Goal: Information Seeking & Learning: Understand process/instructions

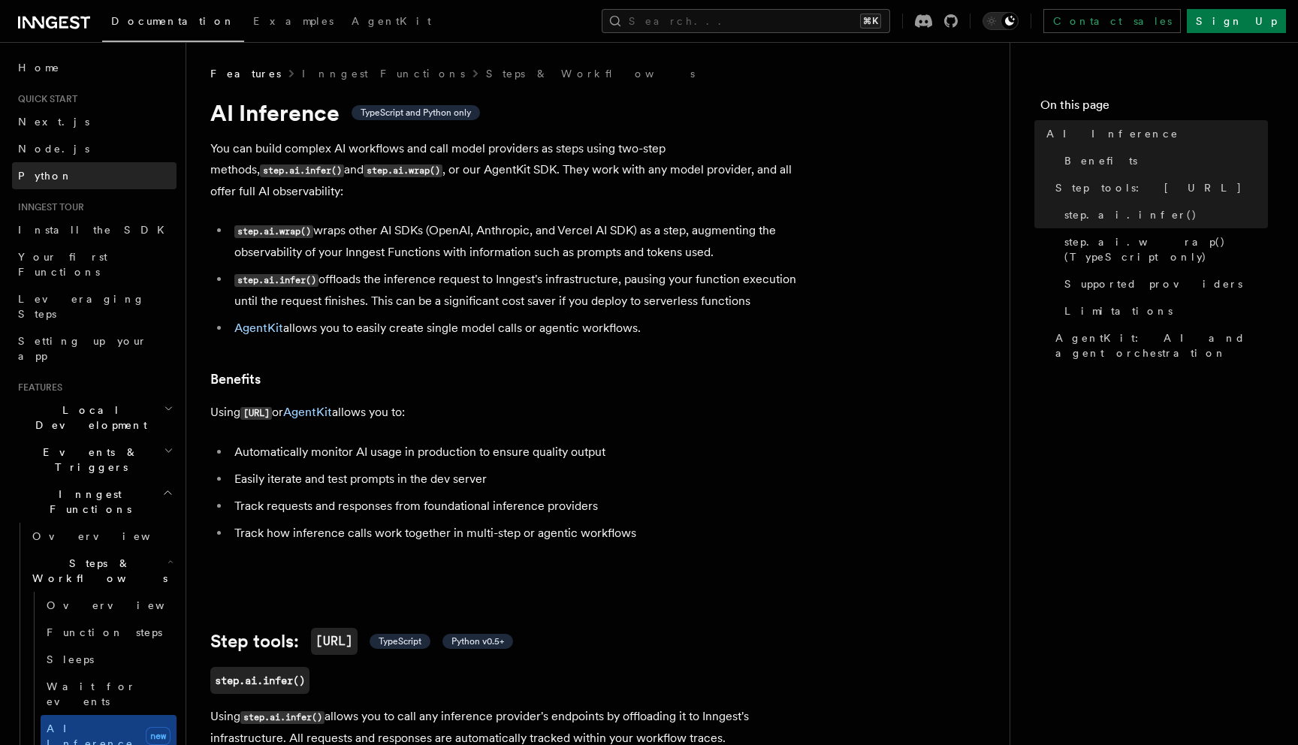
click at [41, 168] on span "Python" at bounding box center [45, 175] width 55 height 15
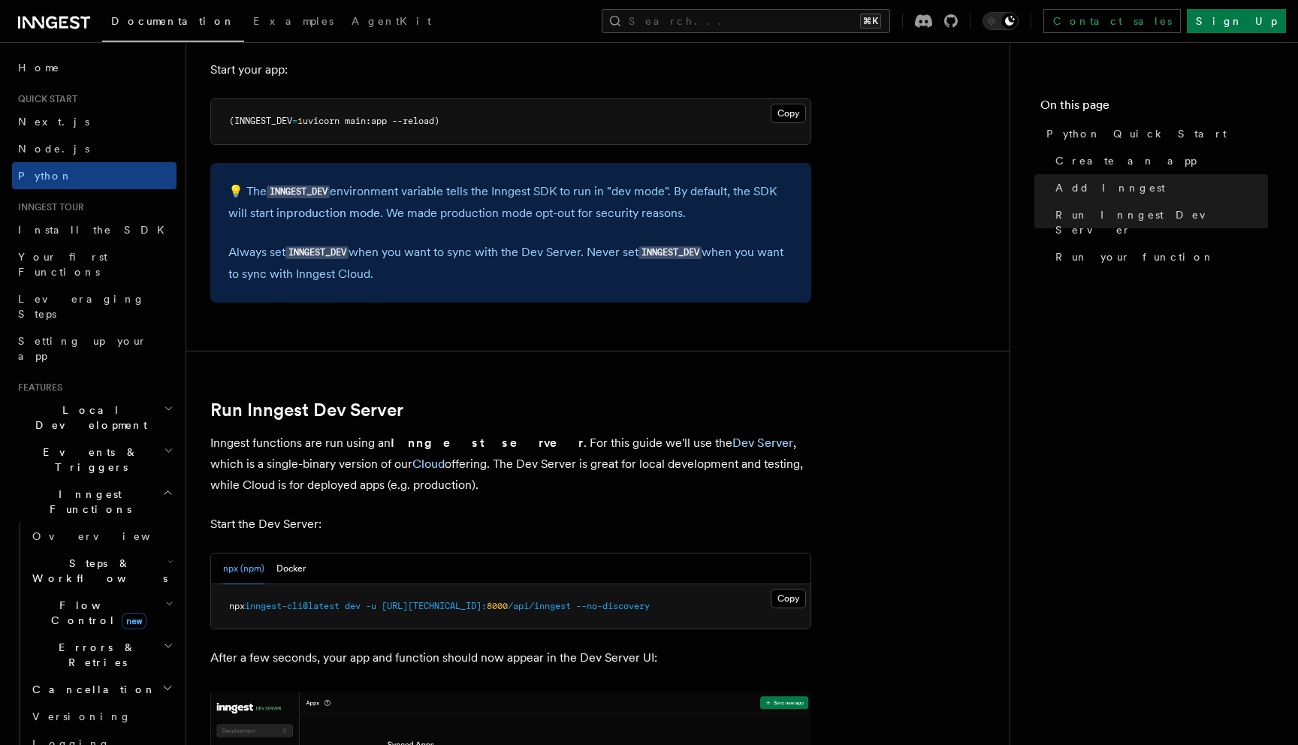
scroll to position [1512, 0]
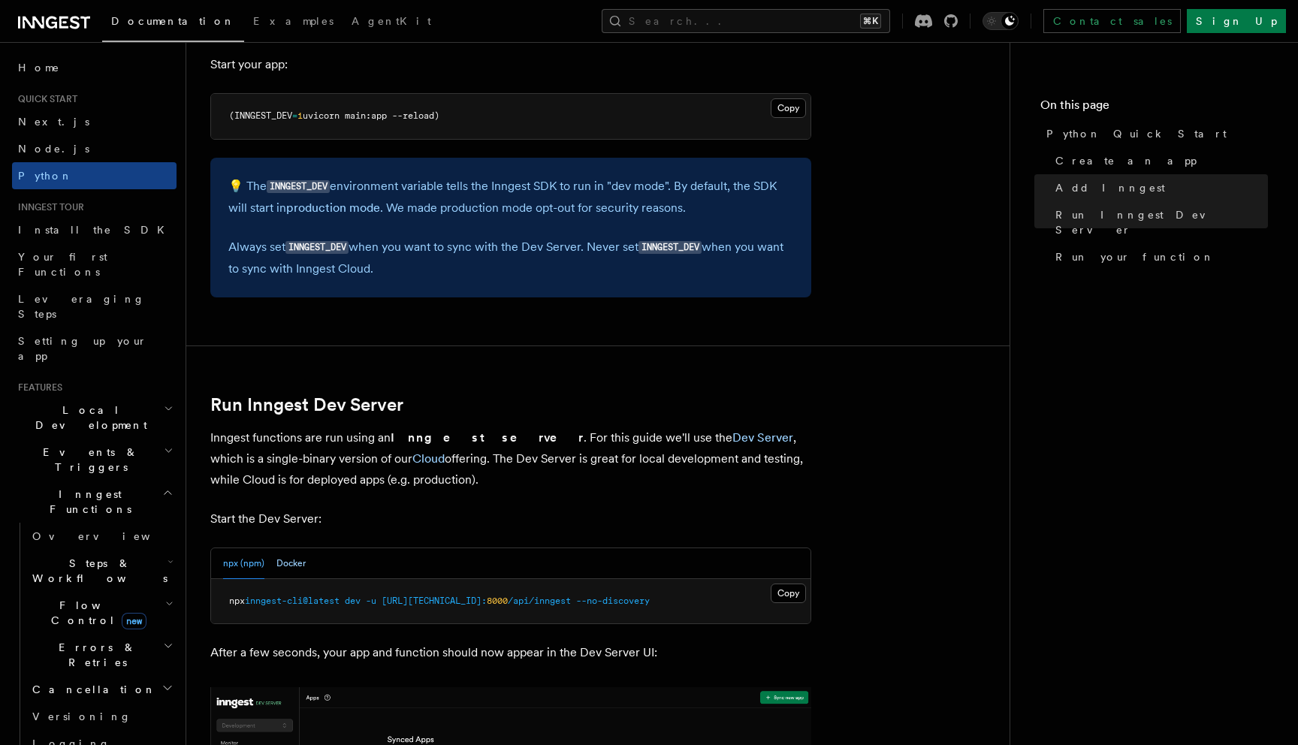
click at [284, 560] on button "Docker" at bounding box center [290, 563] width 29 height 31
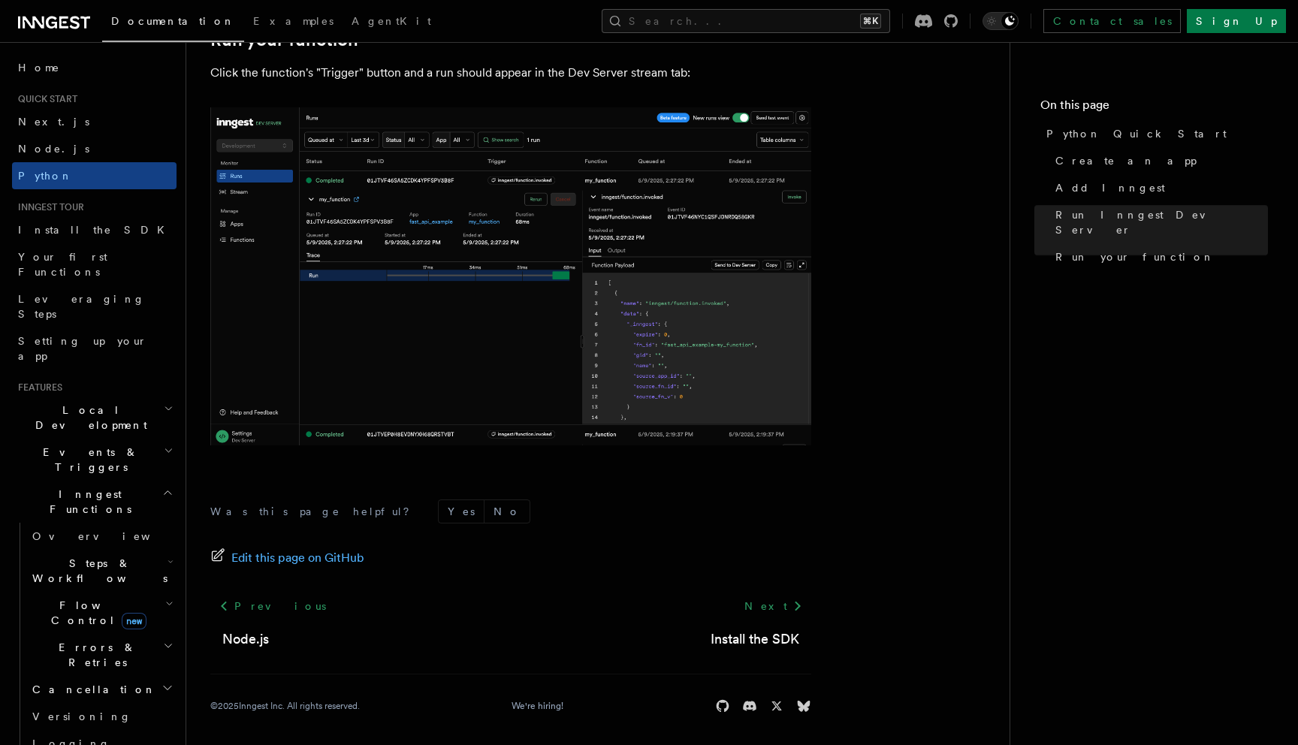
scroll to position [3068, 0]
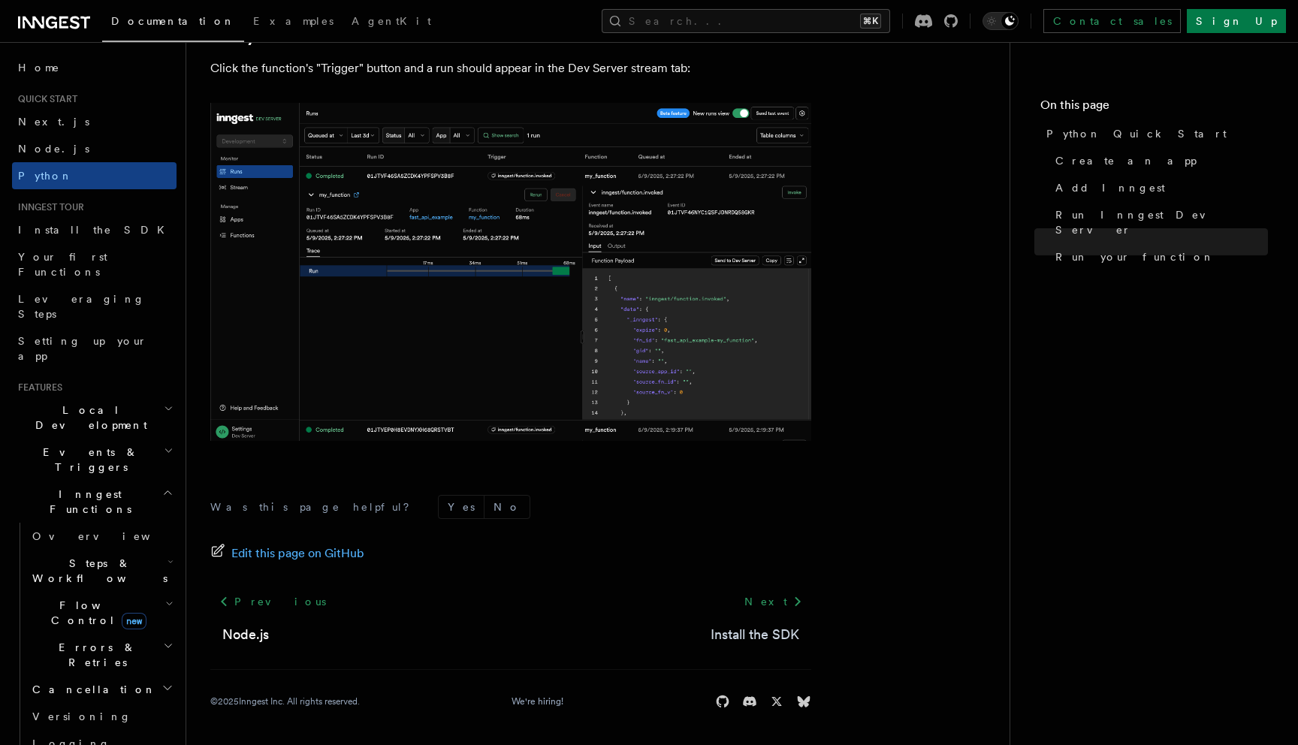
click at [719, 630] on link "Install the SDK" at bounding box center [754, 634] width 89 height 21
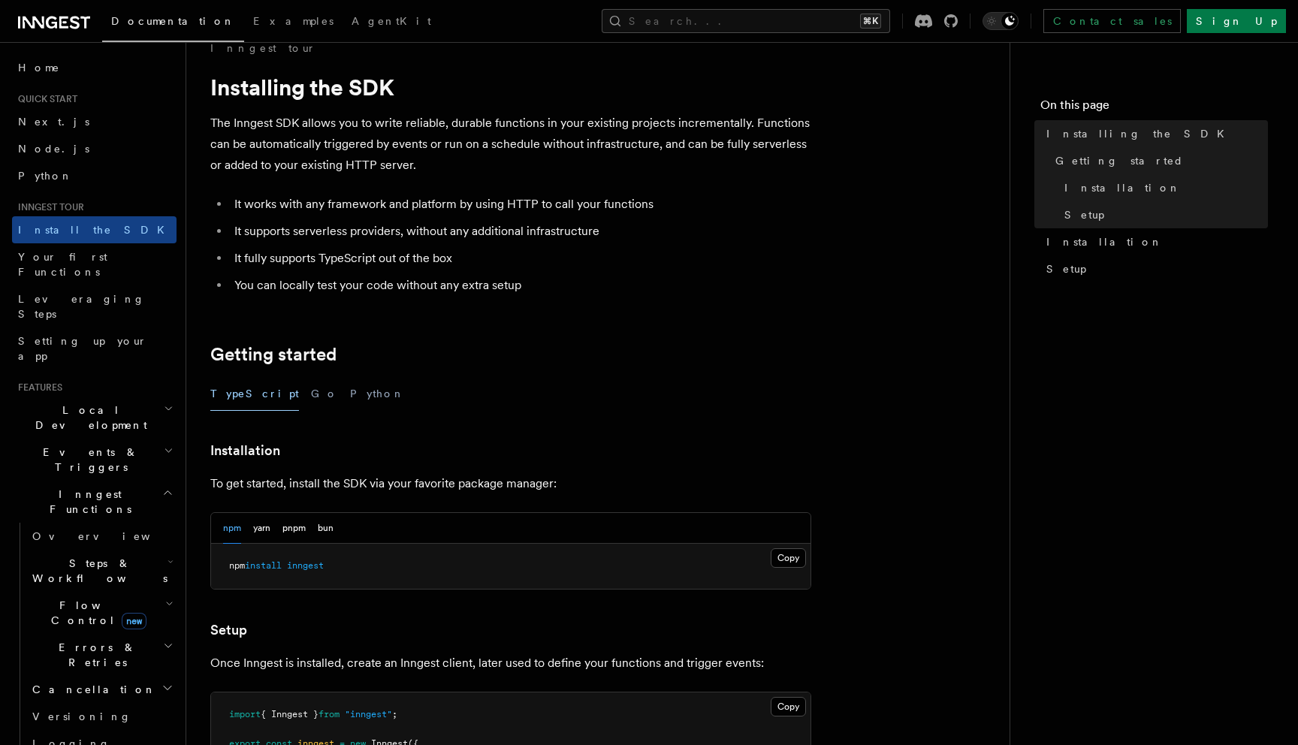
scroll to position [19, 0]
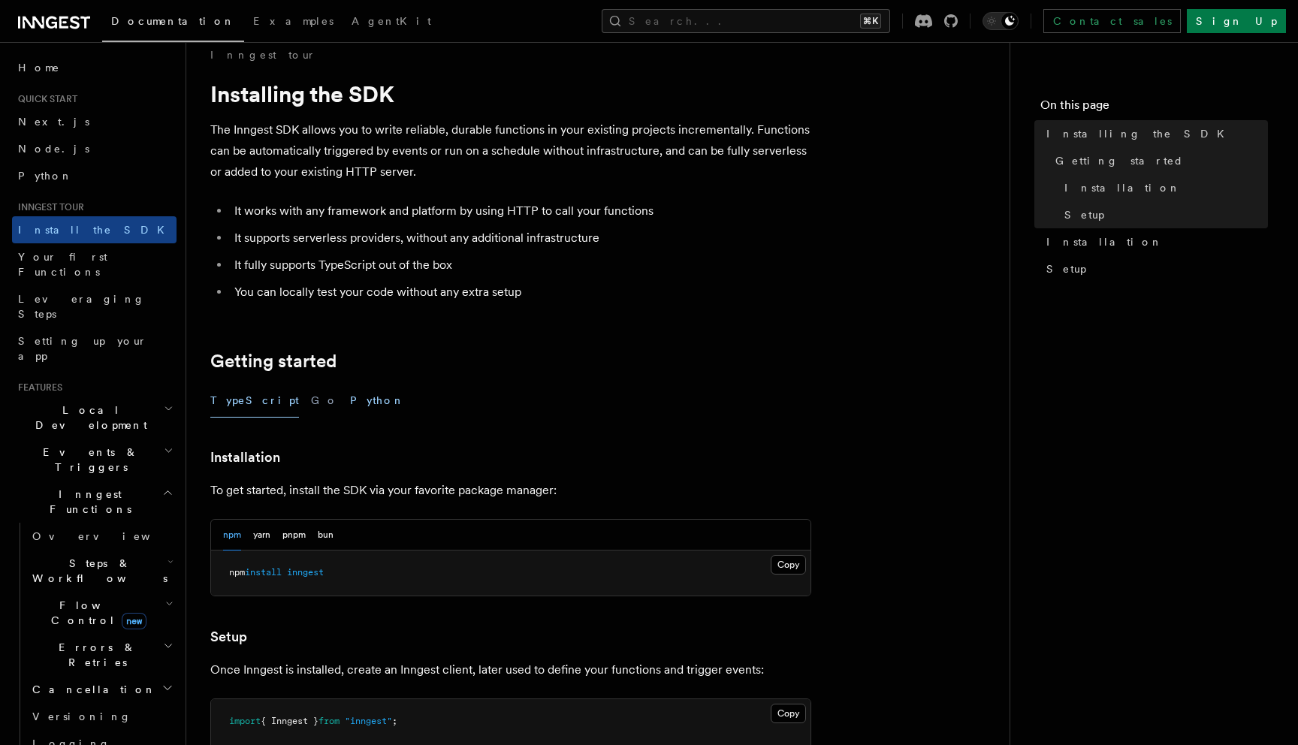
click at [350, 403] on button "Python" at bounding box center [377, 401] width 55 height 34
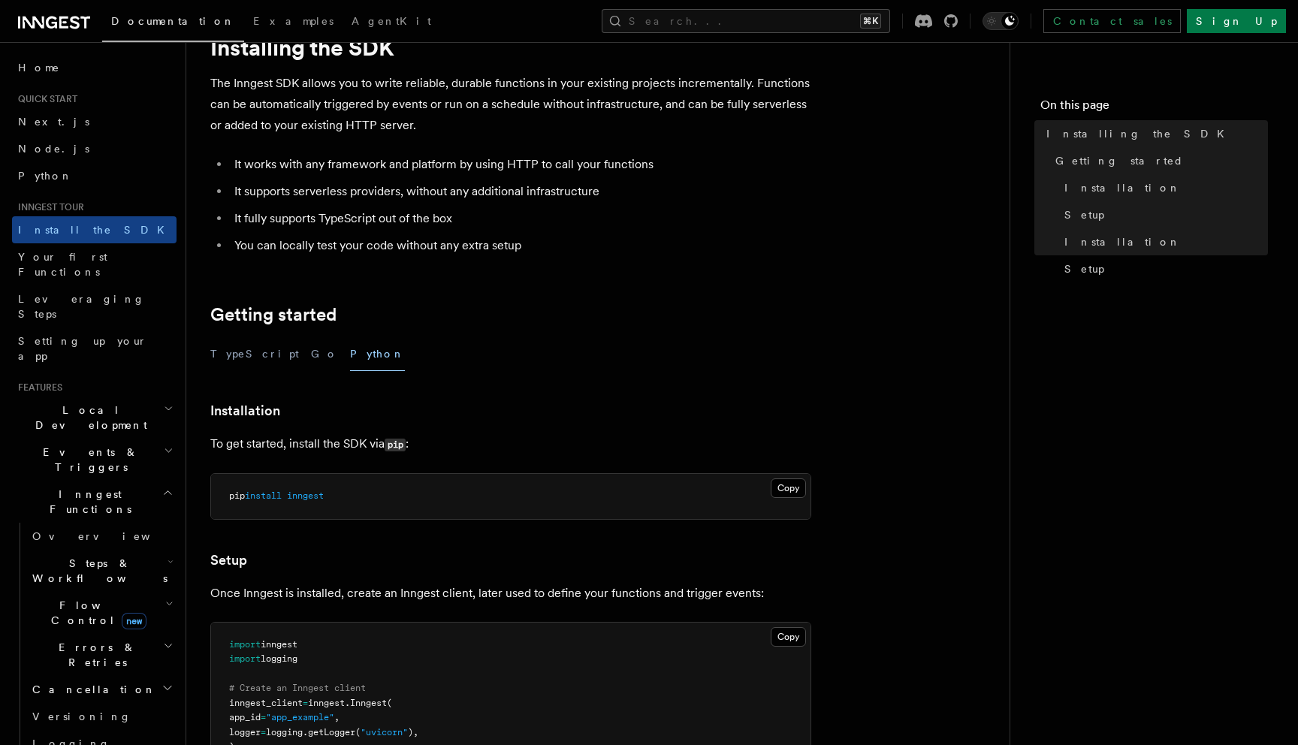
scroll to position [276, 0]
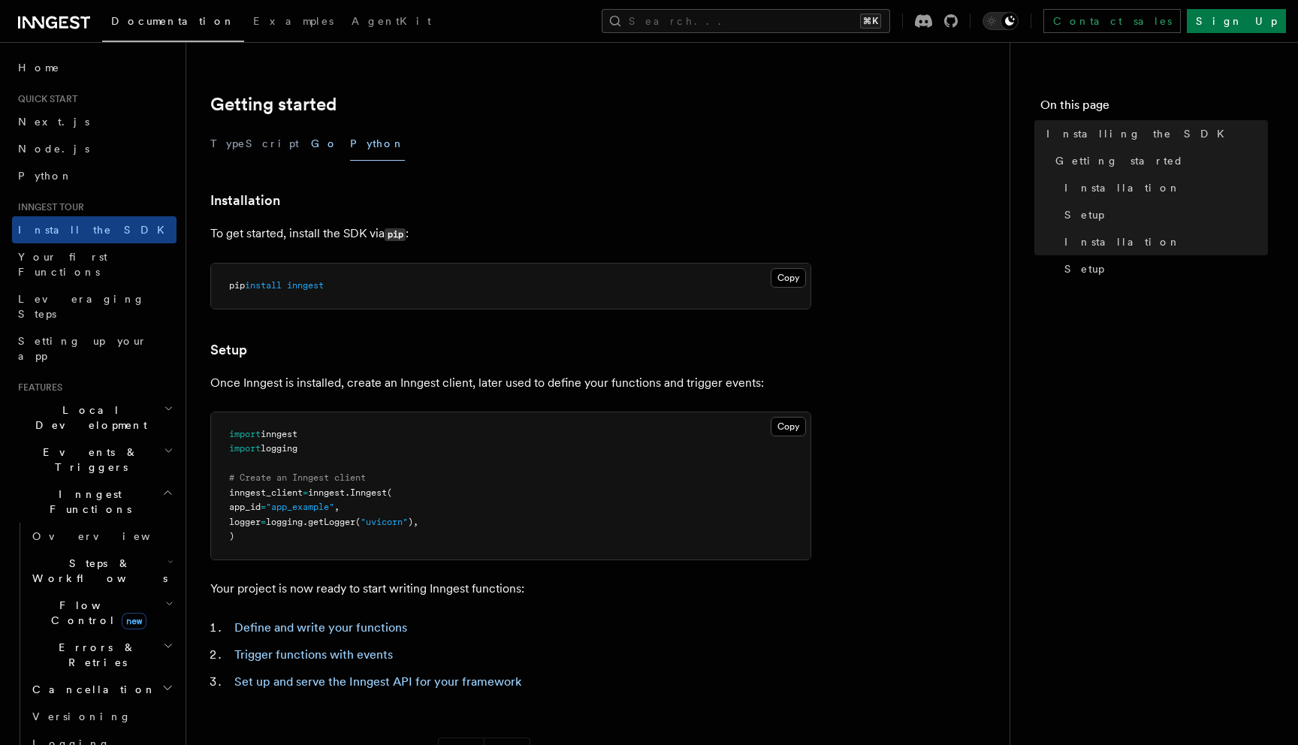
click at [311, 150] on button "Go" at bounding box center [324, 144] width 27 height 34
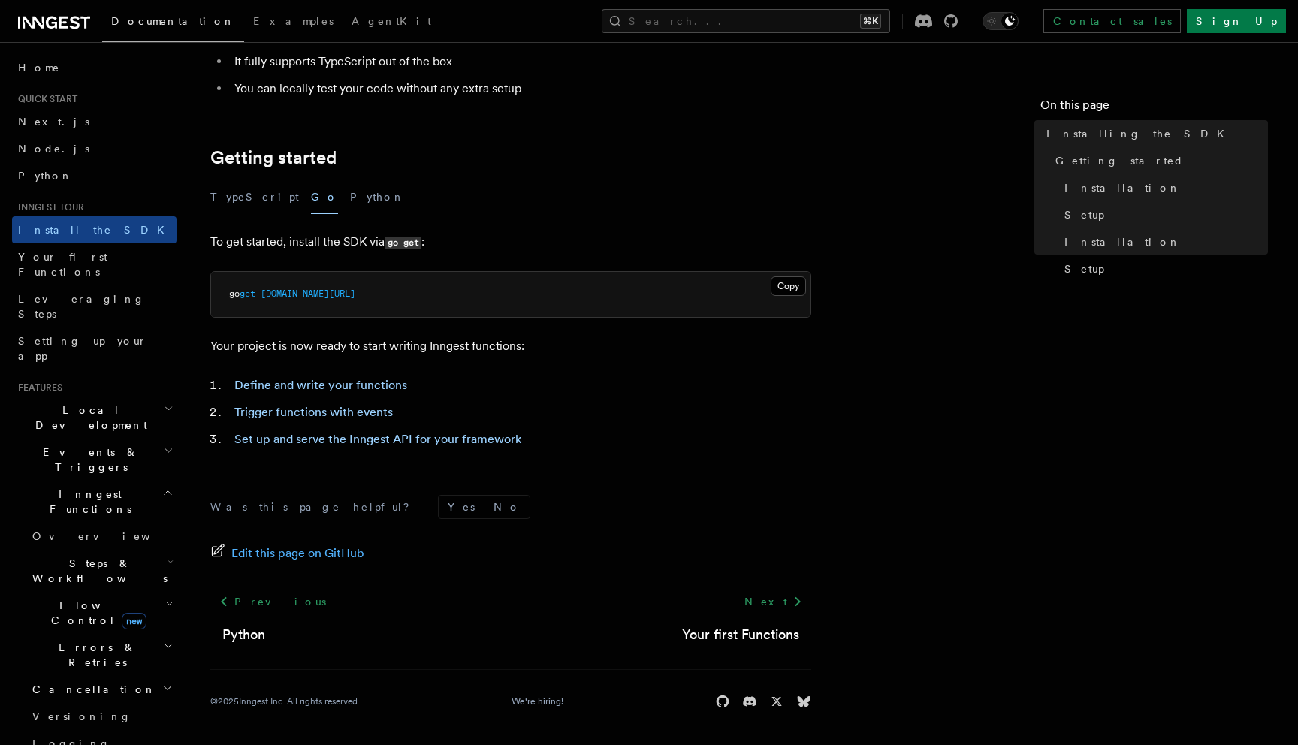
scroll to position [222, 0]
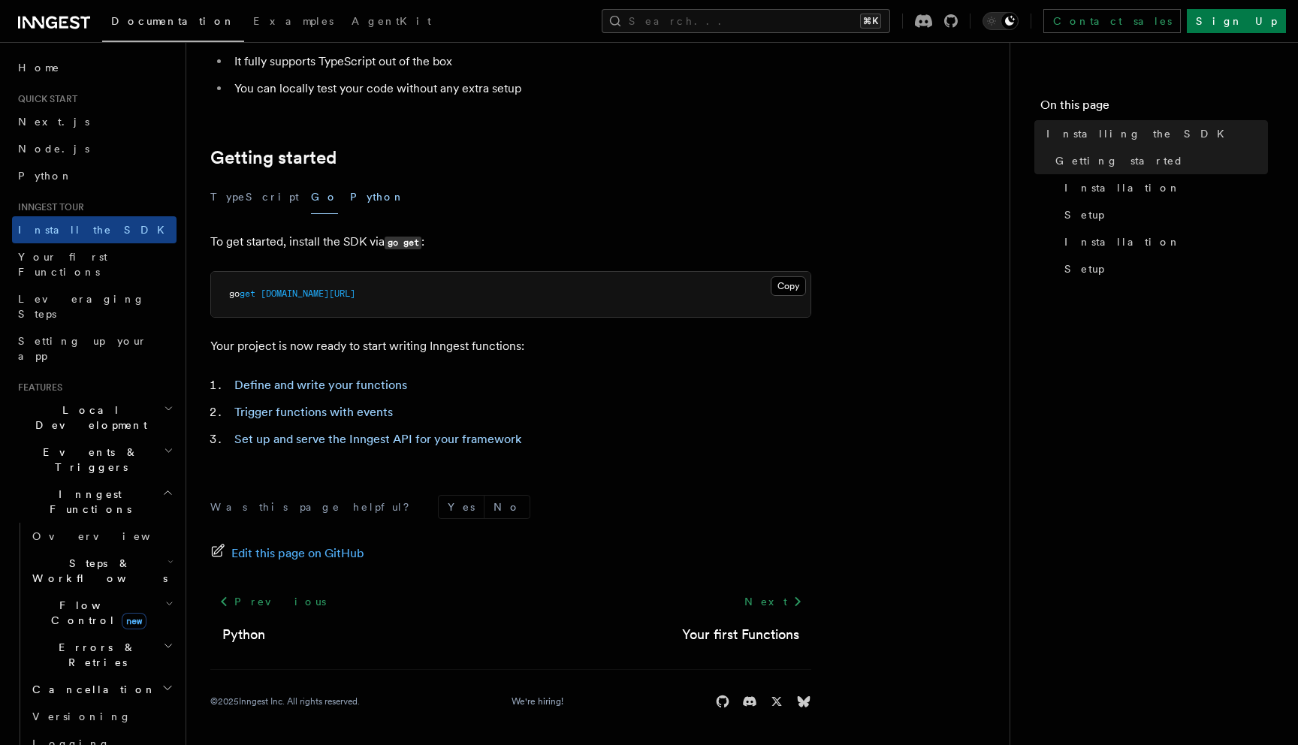
click at [350, 201] on button "Python" at bounding box center [377, 197] width 55 height 34
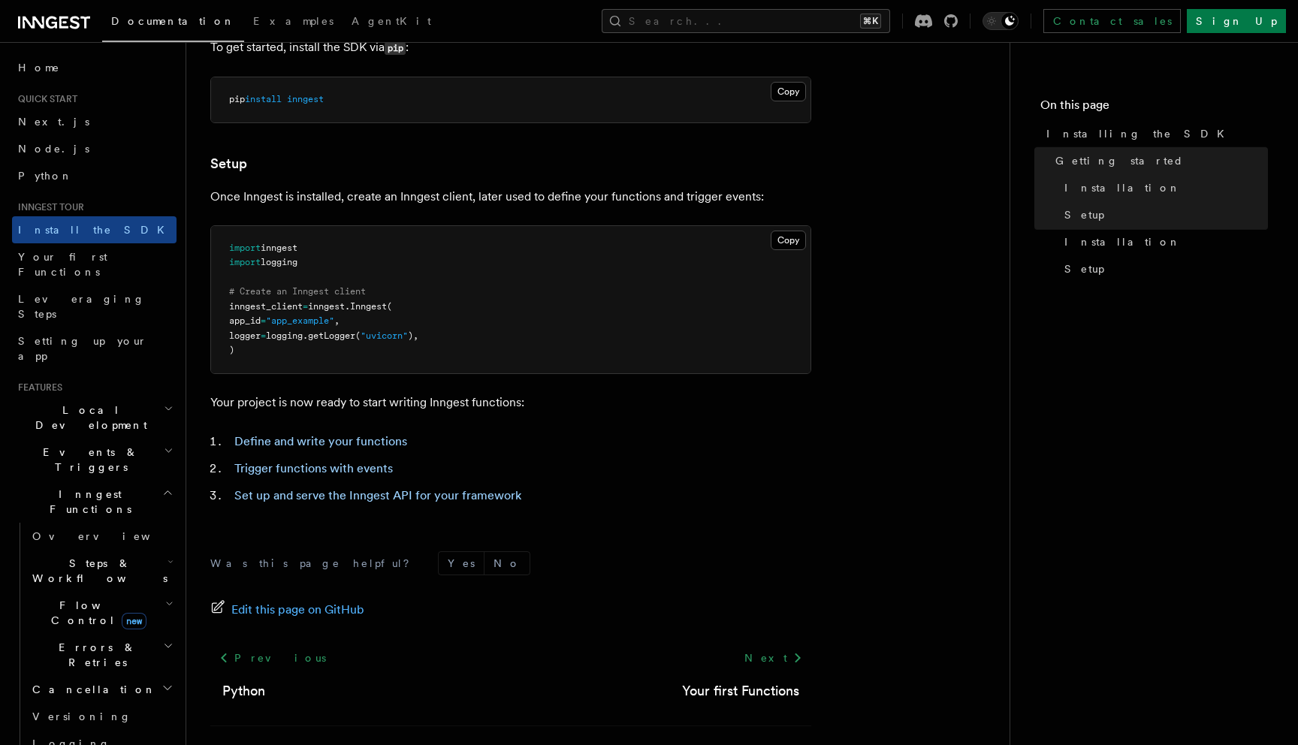
scroll to position [518, 0]
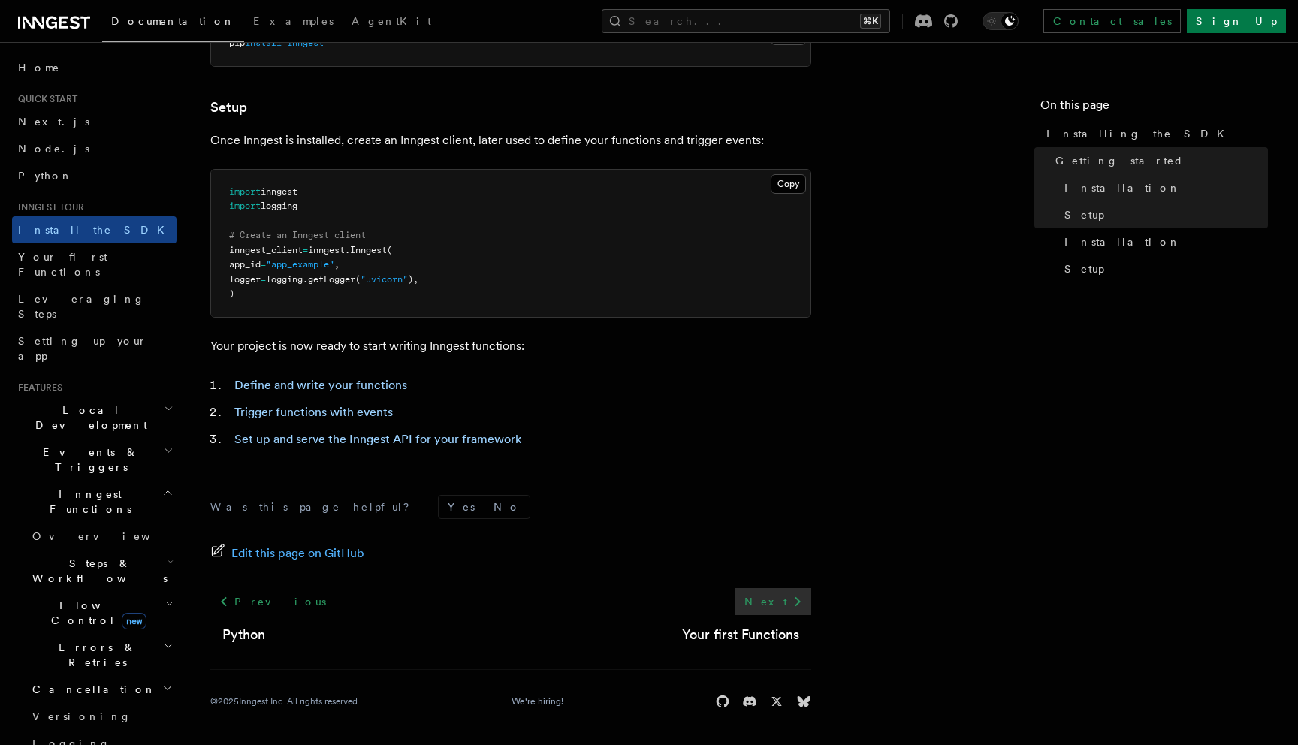
click at [785, 608] on link "Next" at bounding box center [773, 601] width 76 height 27
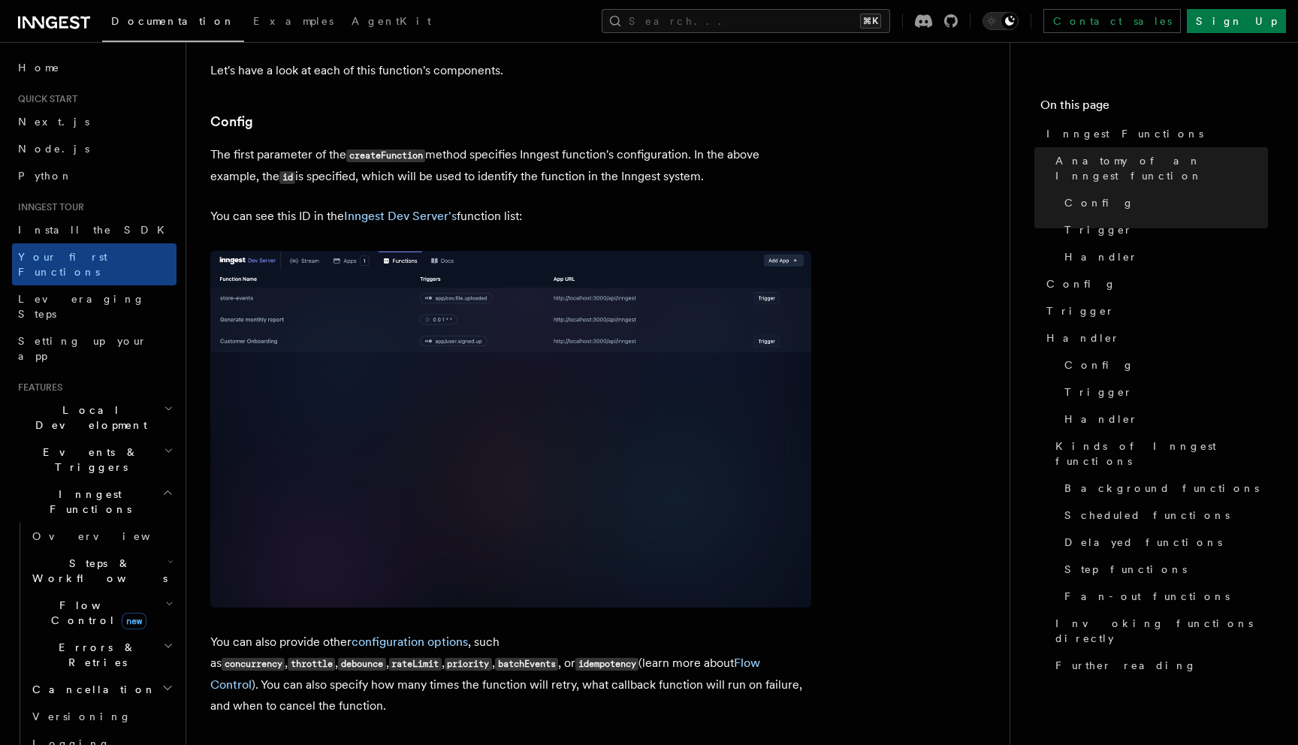
scroll to position [1325, 0]
